Goal: Task Accomplishment & Management: Manage account settings

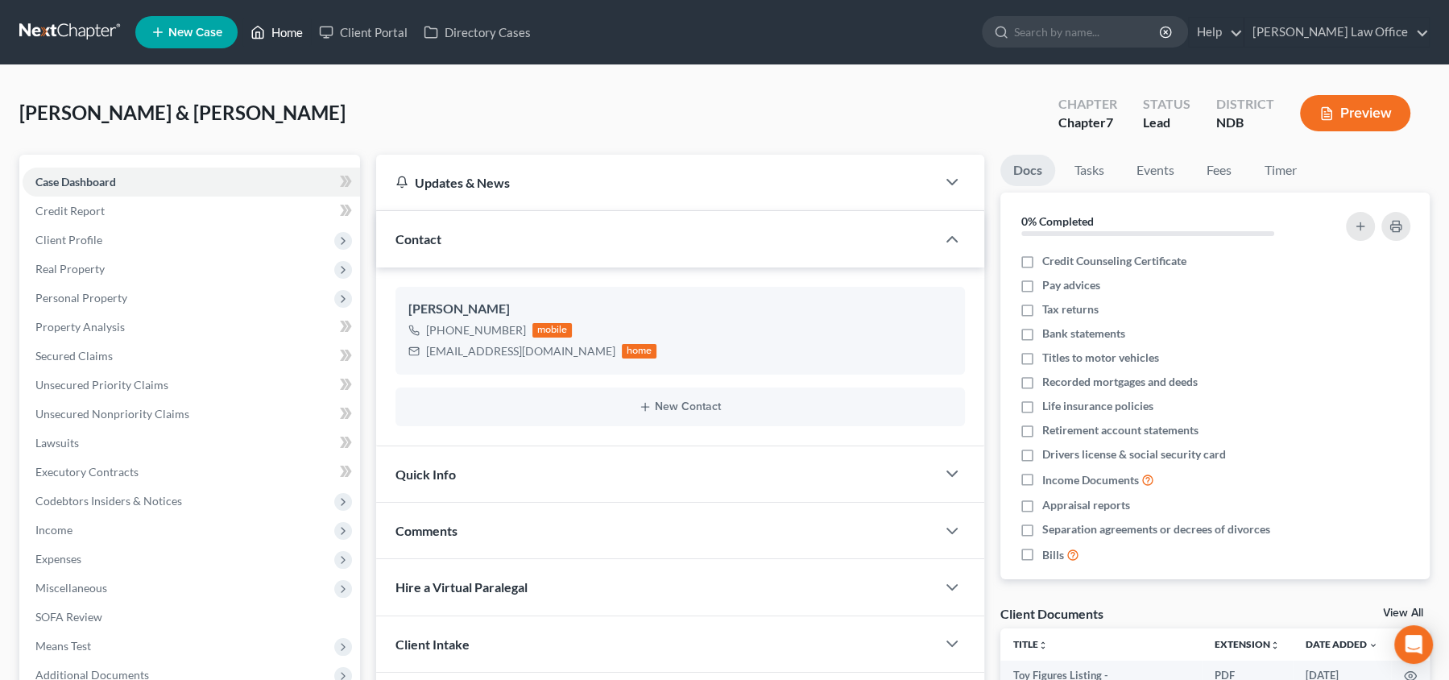
click at [287, 34] on link "Home" at bounding box center [276, 32] width 68 height 29
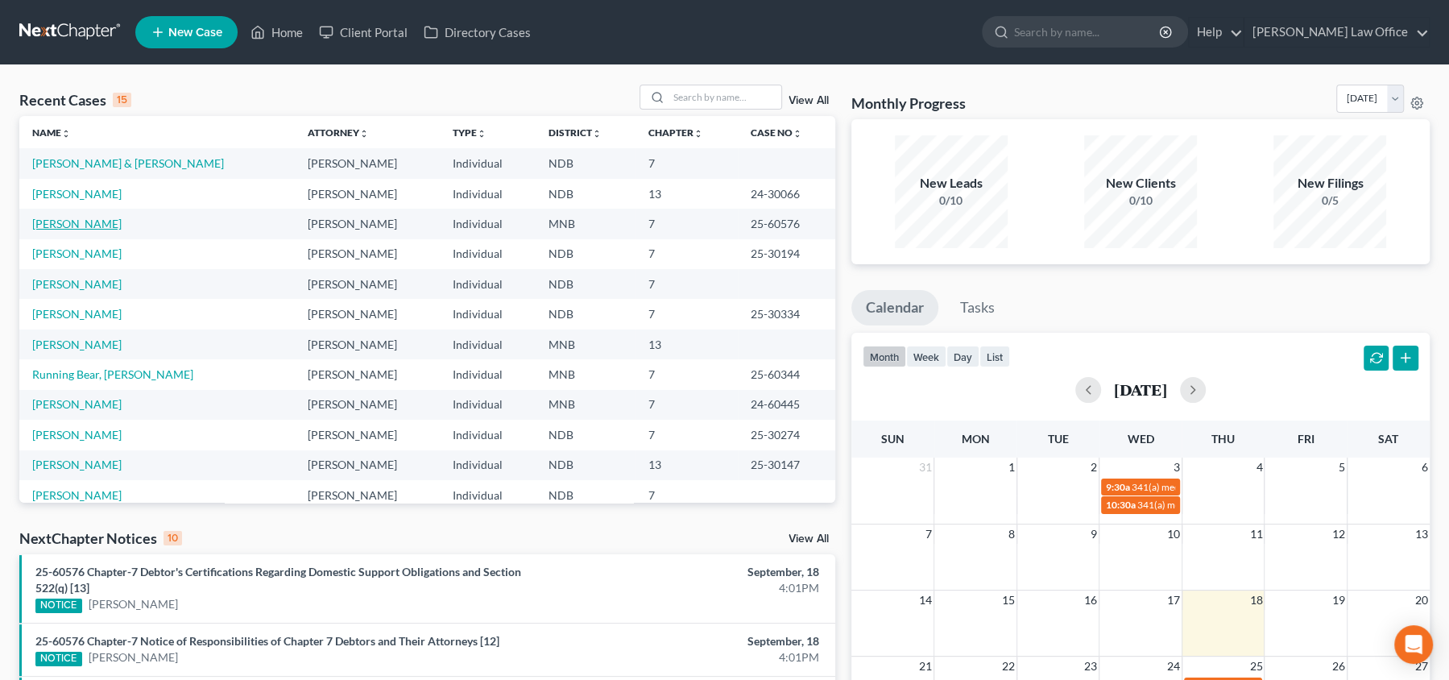
click at [122, 221] on link "[PERSON_NAME]" at bounding box center [76, 224] width 89 height 14
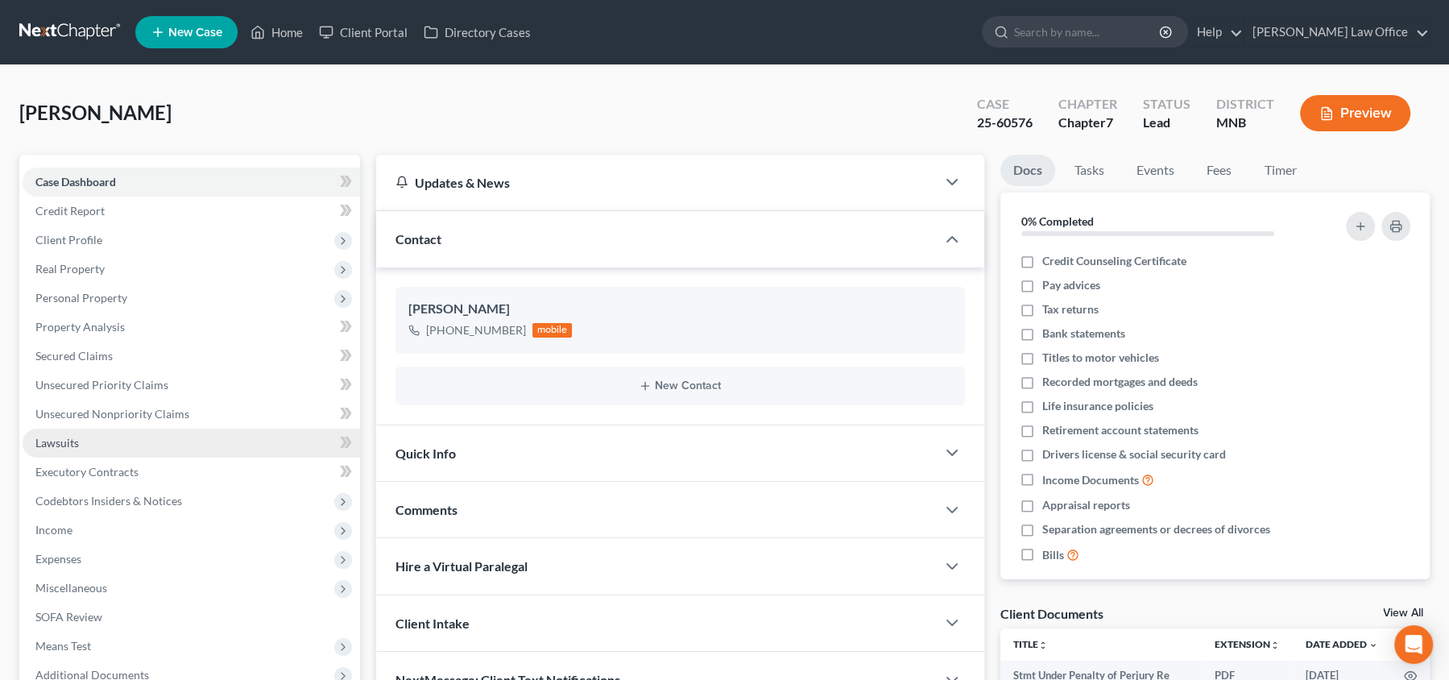
scroll to position [226, 0]
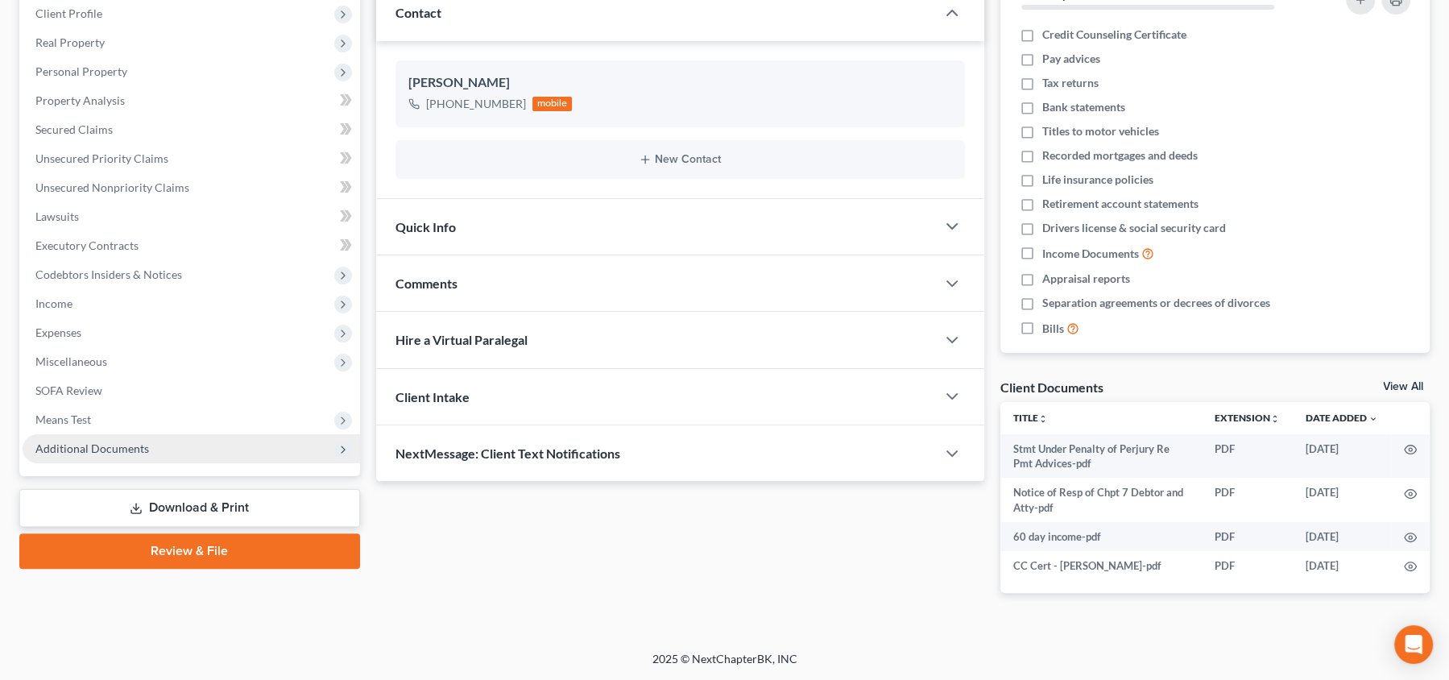
click at [184, 443] on span "Additional Documents" at bounding box center [191, 448] width 337 height 29
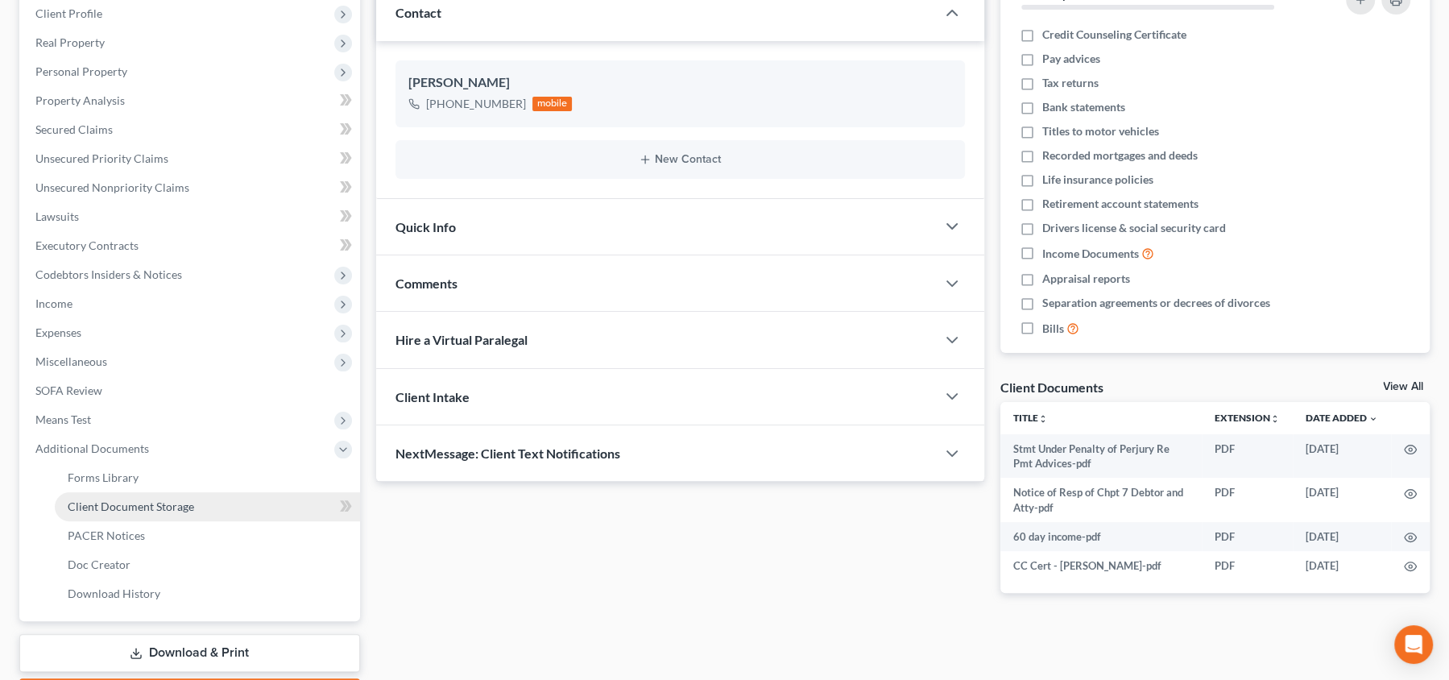
click at [161, 500] on span "Client Document Storage" at bounding box center [131, 506] width 126 height 14
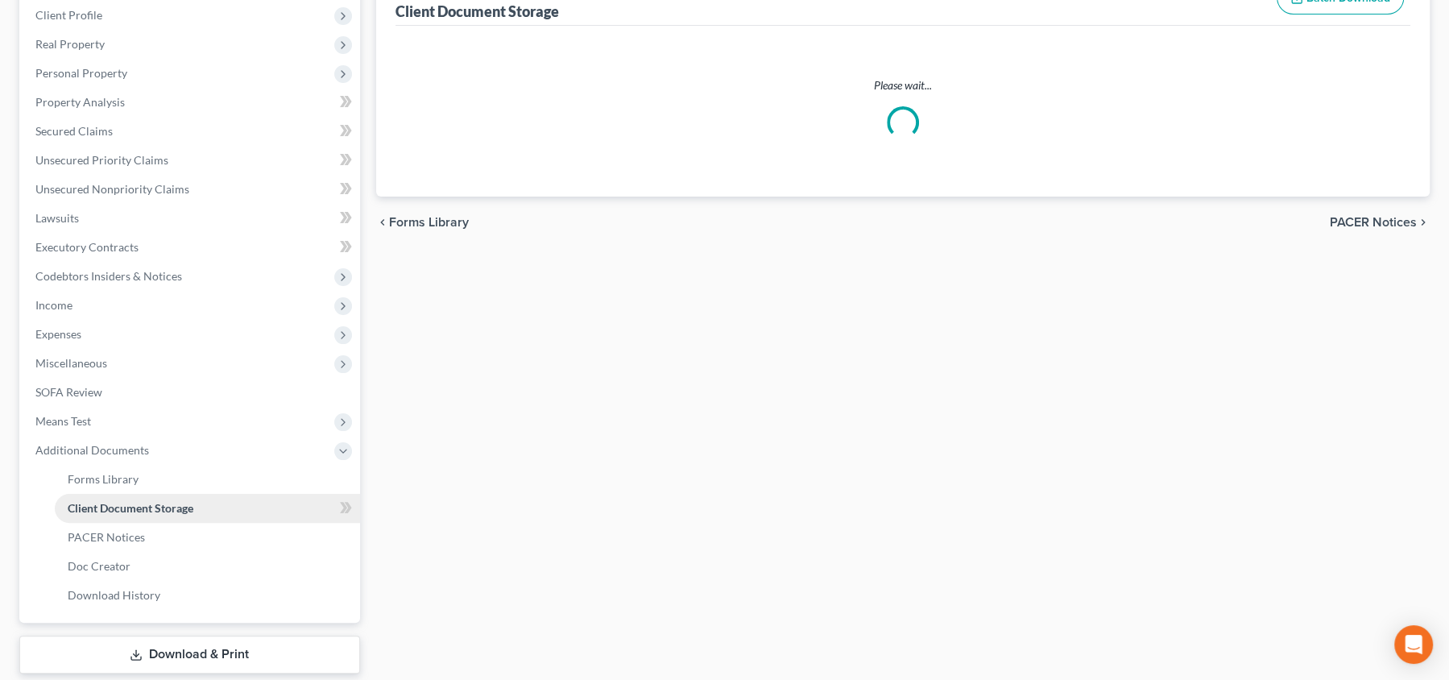
select select "1"
select select "4"
select select "6"
select select "7"
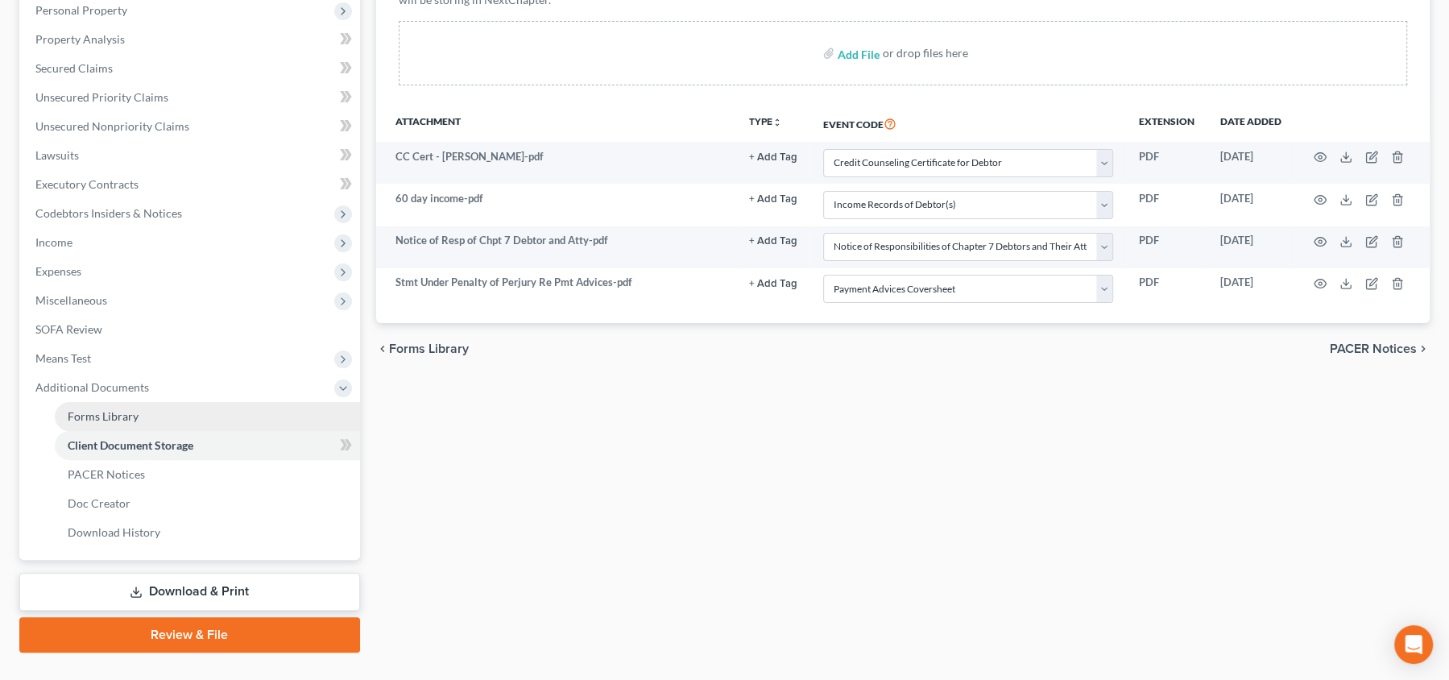
click at [122, 417] on span "Forms Library" at bounding box center [103, 416] width 71 height 14
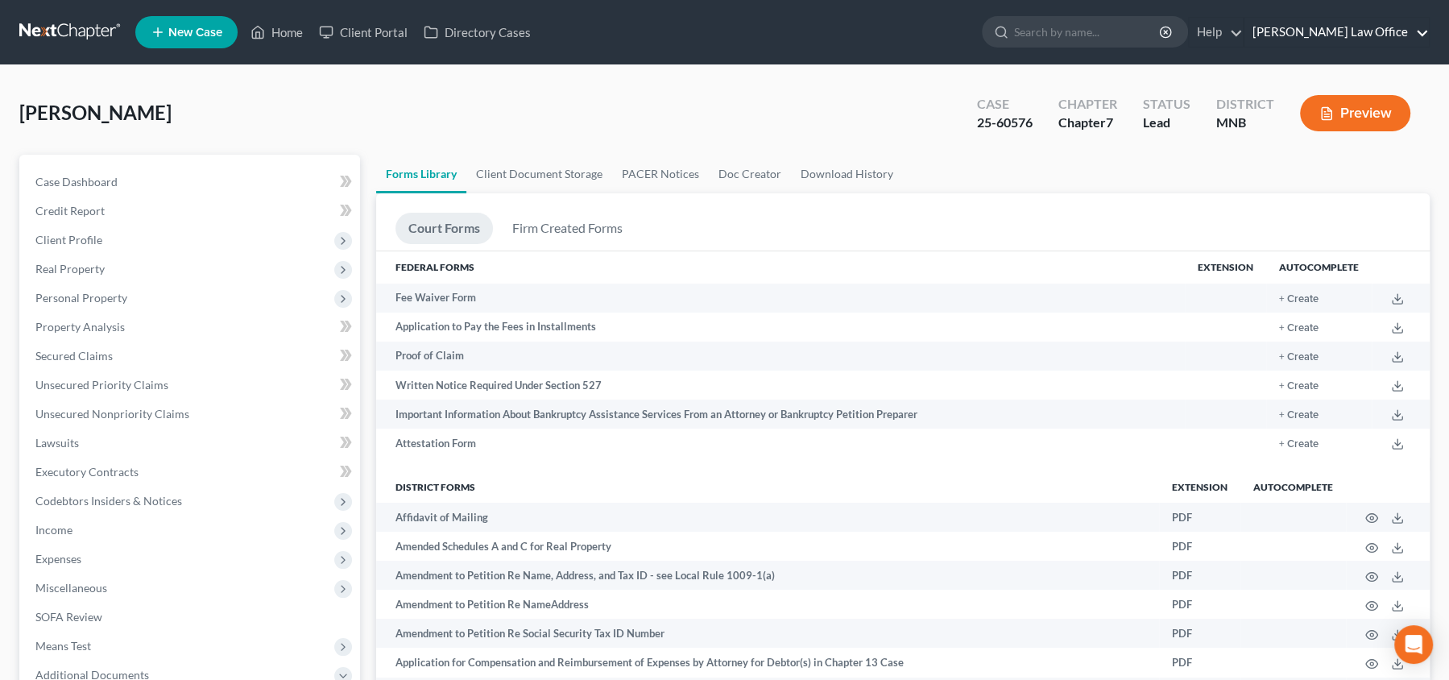
click at [1395, 37] on link "[PERSON_NAME] Law Office" at bounding box center [1336, 32] width 184 height 29
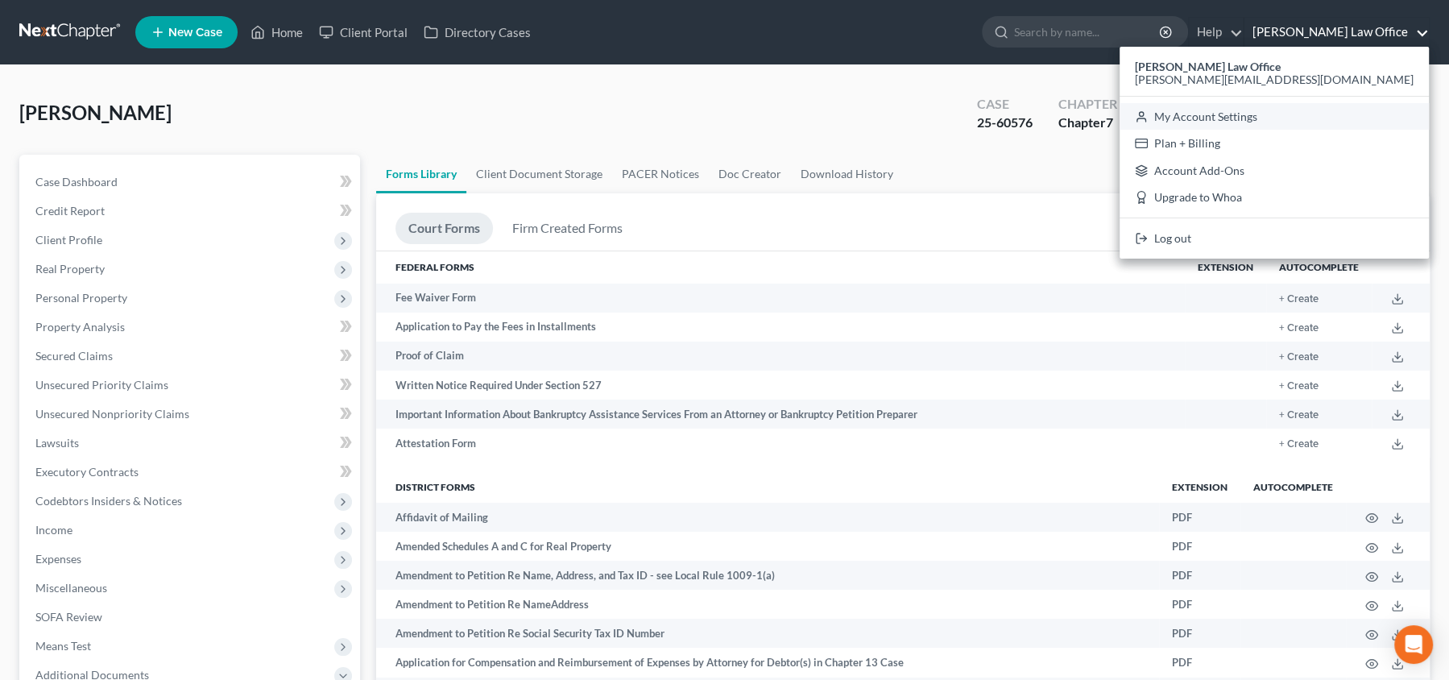
click at [1314, 114] on link "My Account Settings" at bounding box center [1273, 116] width 309 height 27
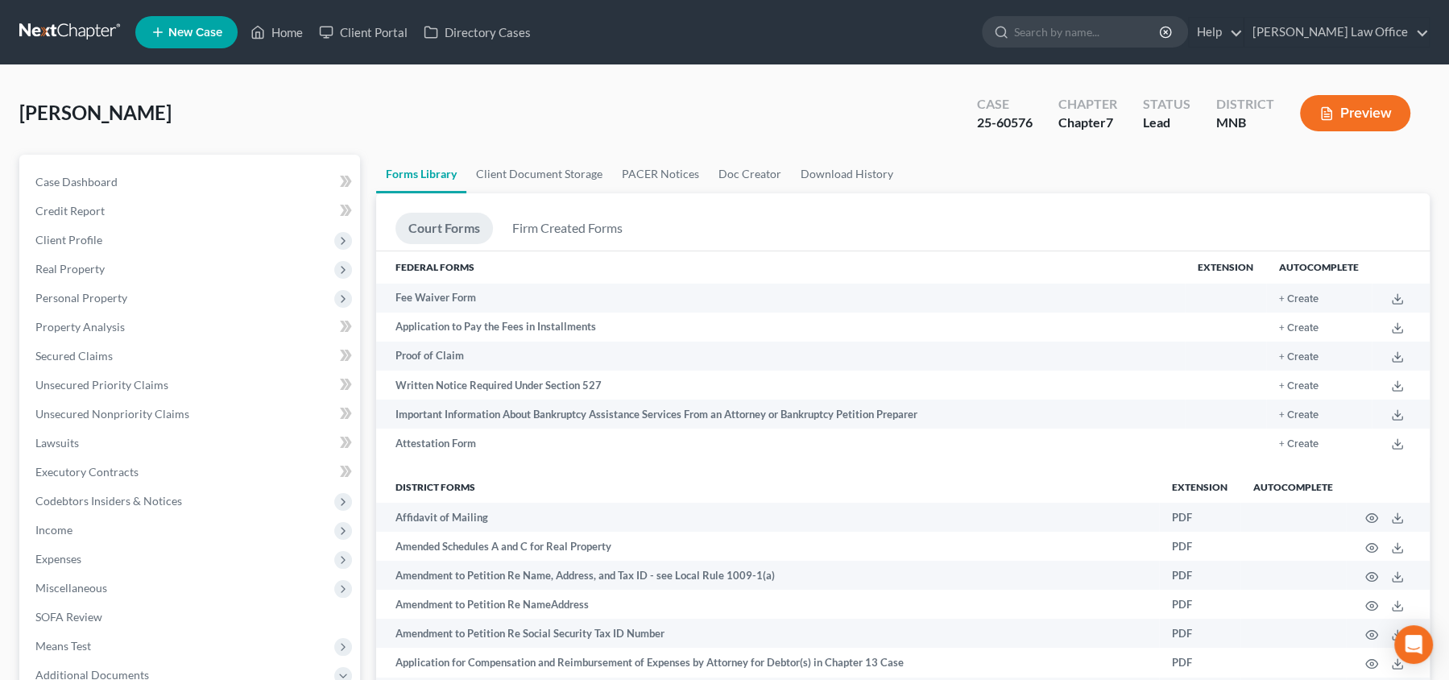
select select "60"
select select "23"
select select "29"
